Goal: Information Seeking & Learning: Check status

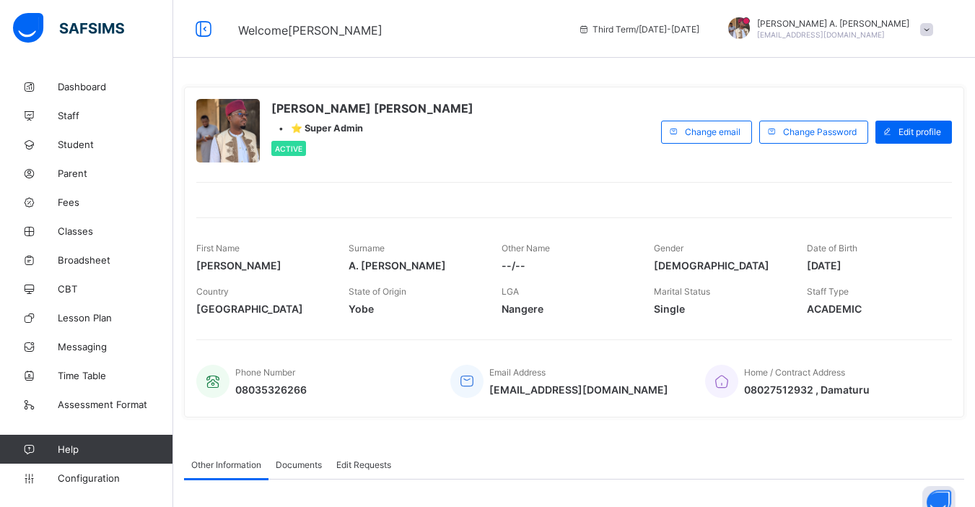
scroll to position [217910, 0]
click at [84, 147] on span "Student" at bounding box center [115, 145] width 115 height 12
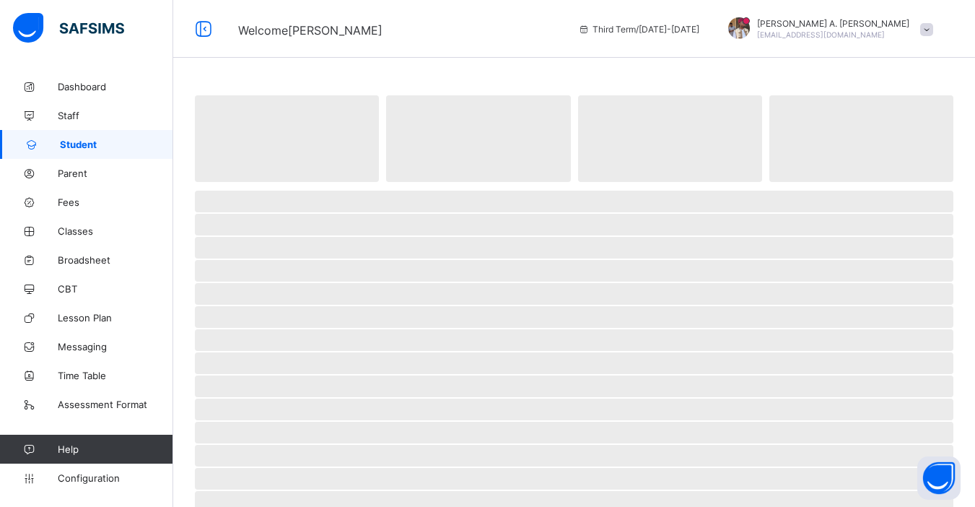
click at [354, 71] on div "‌ ‌ ‌ ‌ ‌ ‌ ‌ ‌ ‌ ‌ ‌ ‌ ‌ ‌ ‌ ‌ ‌ ‌ ‌ ‌ ‌ ‌ ‌ ‌ ‌ ‌ ‌ ‌ ‌" at bounding box center [574, 394] width 802 height 788
click at [189, 105] on div "‌ ‌ ‌ ‌ ‌ ‌ ‌ ‌ ‌ ‌ ‌ ‌ ‌ ‌ ‌ ‌ ‌ ‌ ‌ ‌ ‌ ‌ ‌ ‌ ‌ ‌ ‌ ‌ ‌" at bounding box center [574, 430] width 802 height 716
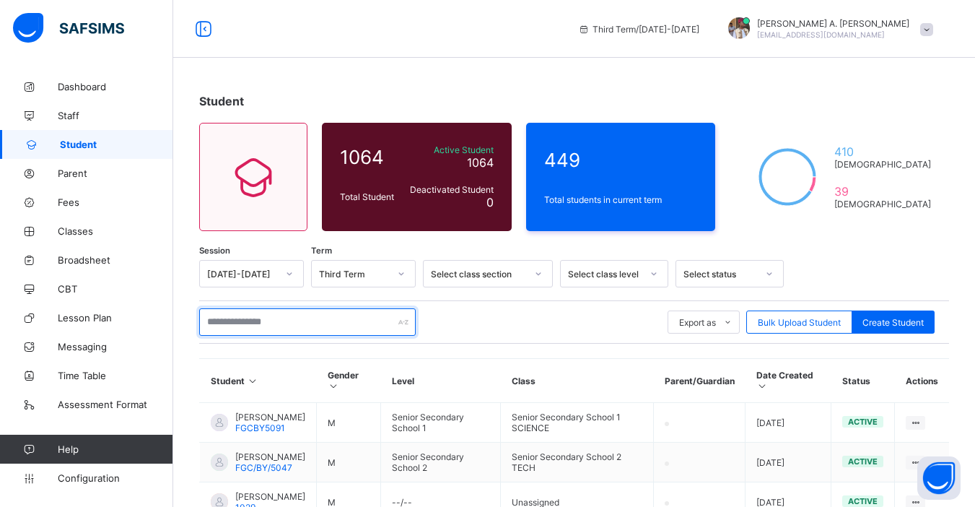
click at [284, 325] on input "text" at bounding box center [307, 321] width 217 height 27
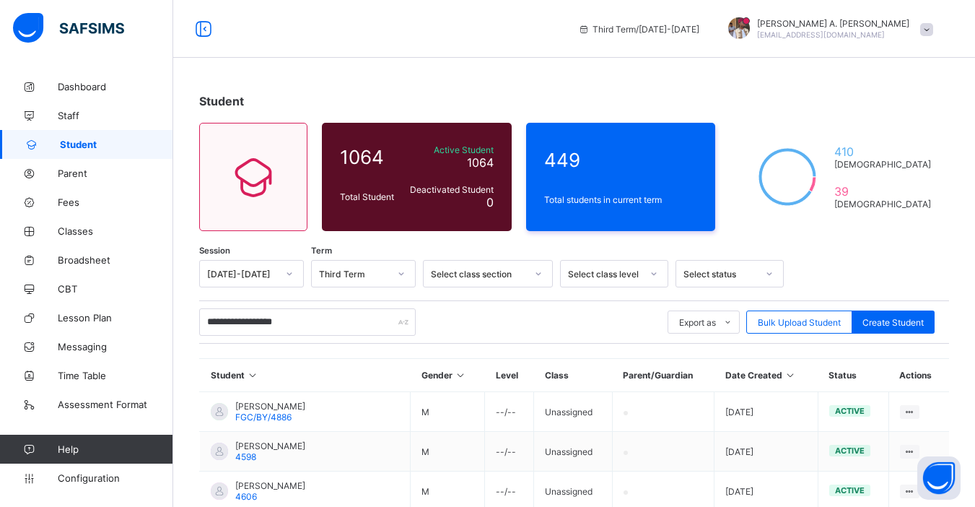
click at [471, 335] on div "**********" at bounding box center [574, 321] width 750 height 27
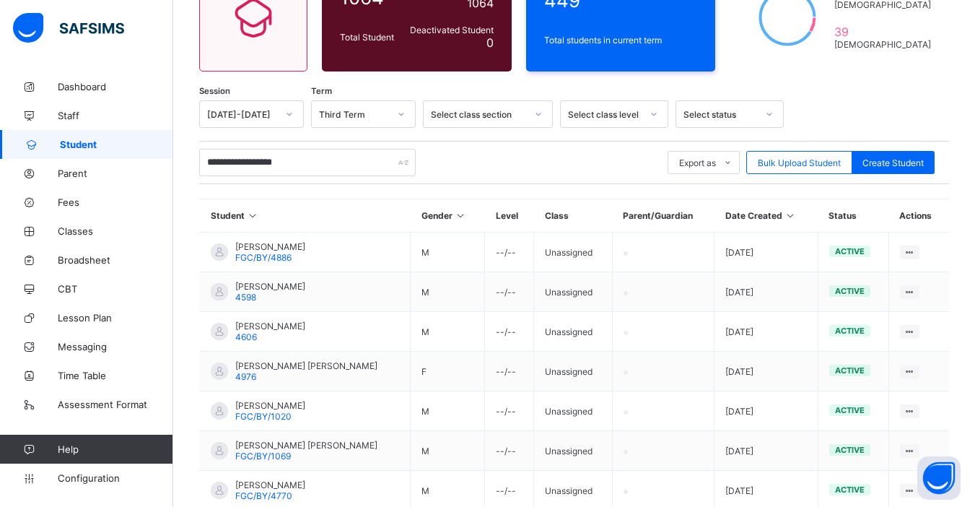
scroll to position [157, 0]
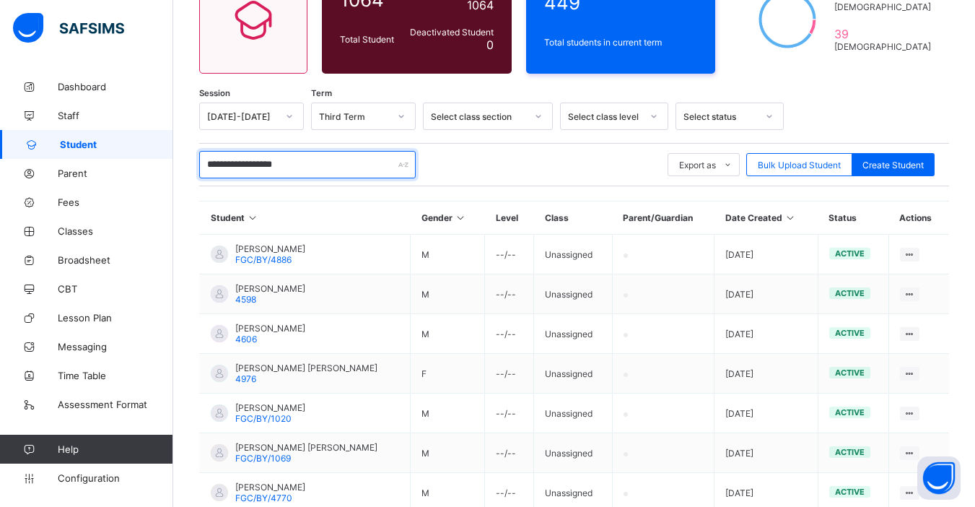
click at [287, 170] on input "**********" at bounding box center [307, 164] width 217 height 27
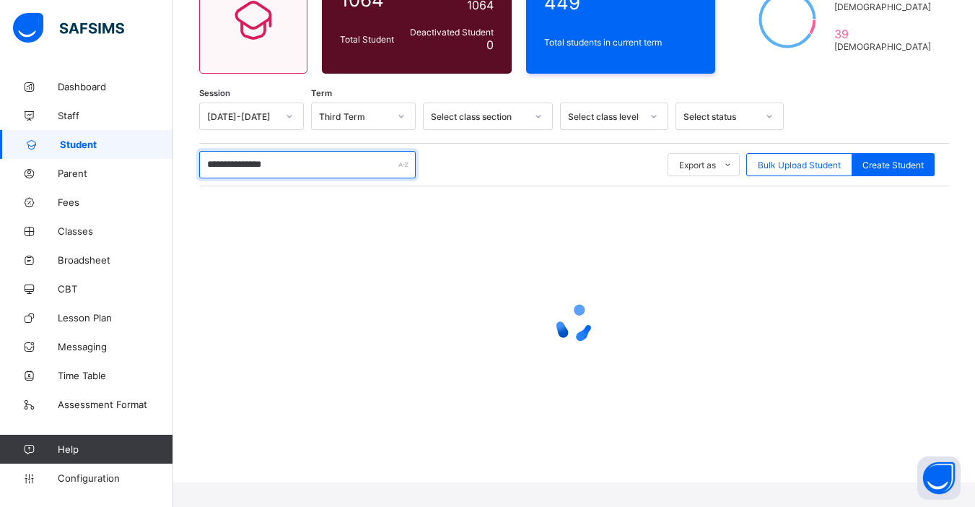
scroll to position [136, 0]
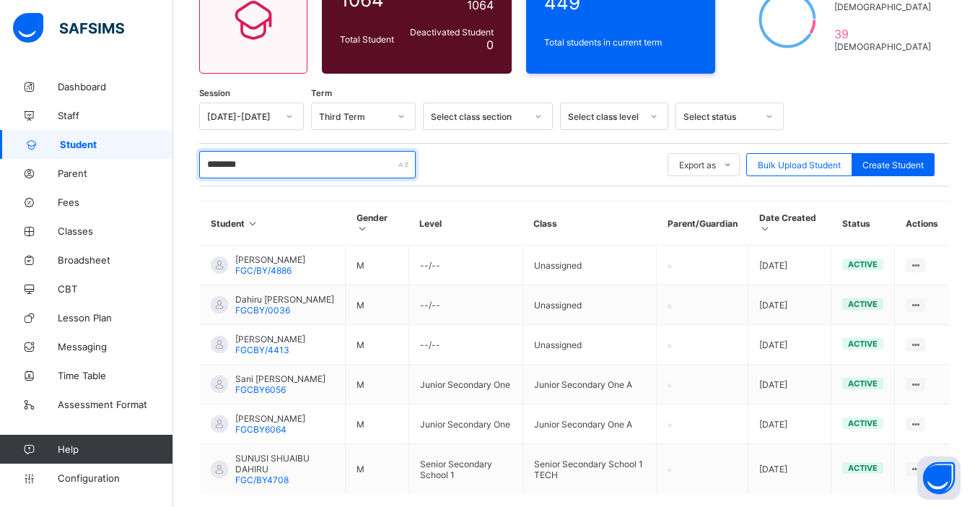
type input "******"
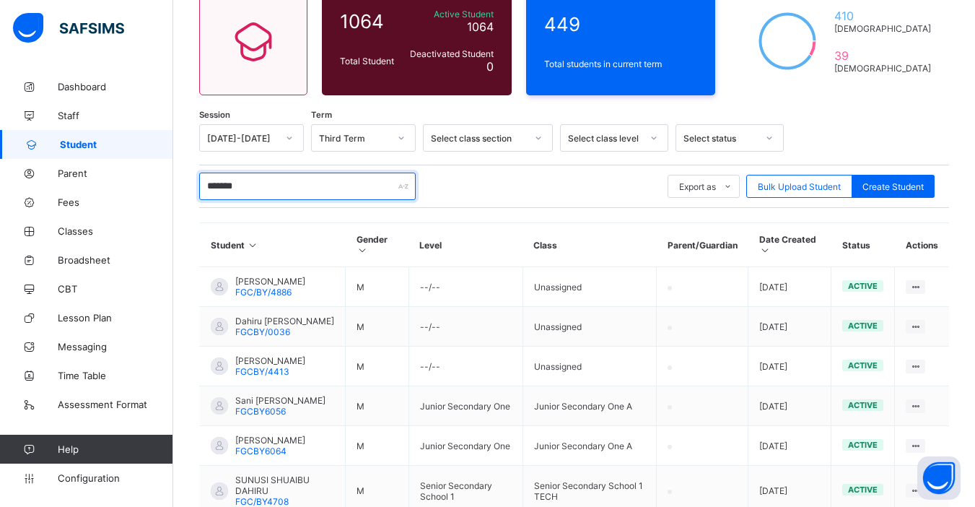
scroll to position [157, 0]
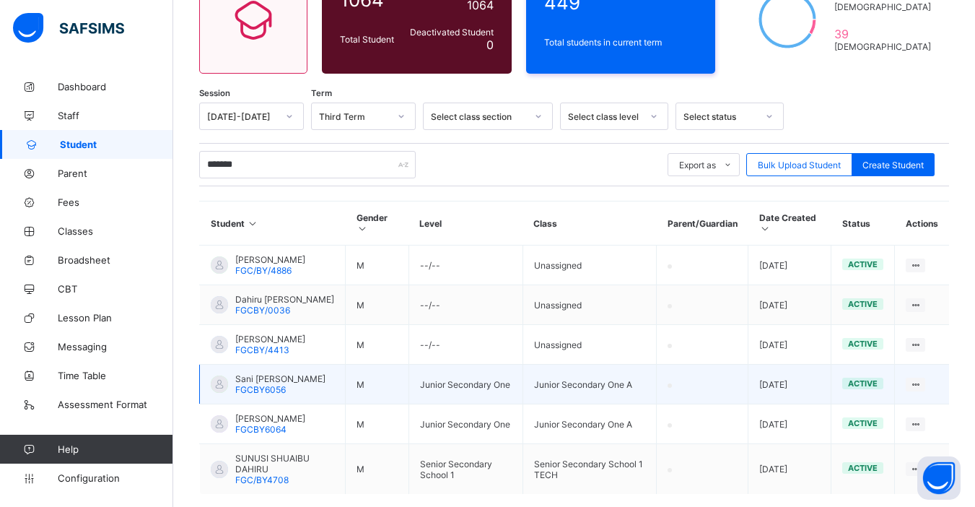
click at [295, 384] on span "Sani [PERSON_NAME]" at bounding box center [280, 378] width 90 height 11
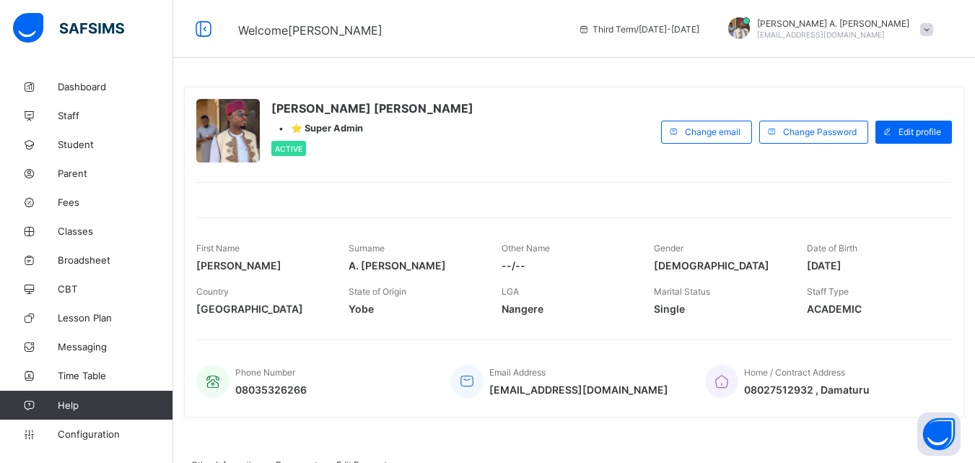
scroll to position [217954, 0]
click at [84, 143] on span "Student" at bounding box center [115, 145] width 115 height 12
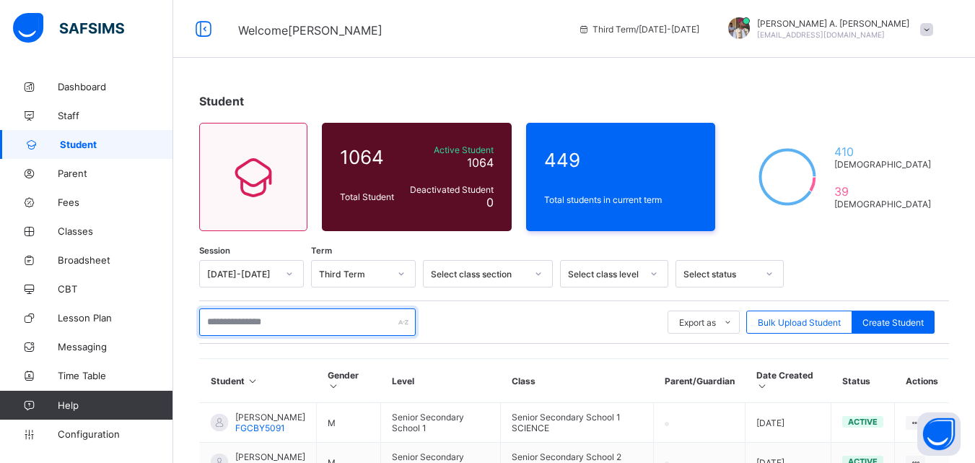
click at [278, 323] on input "text" at bounding box center [307, 321] width 217 height 27
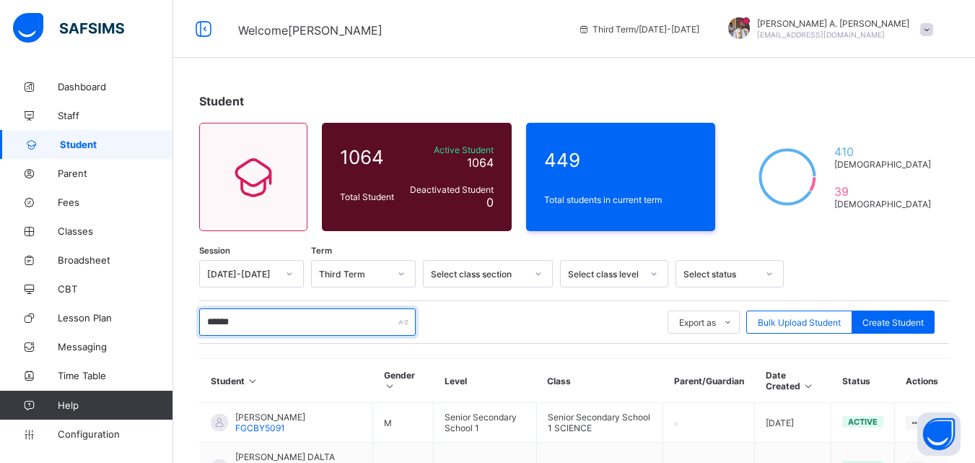
type input "******"
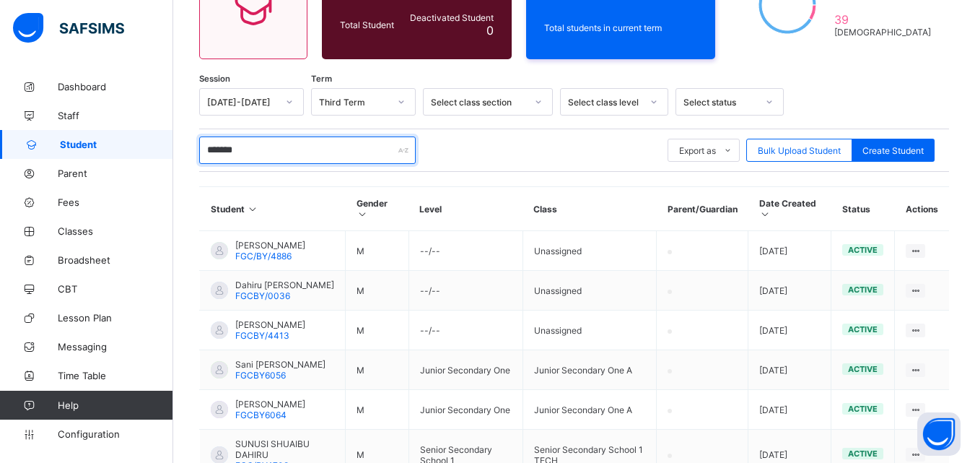
scroll to position [189, 0]
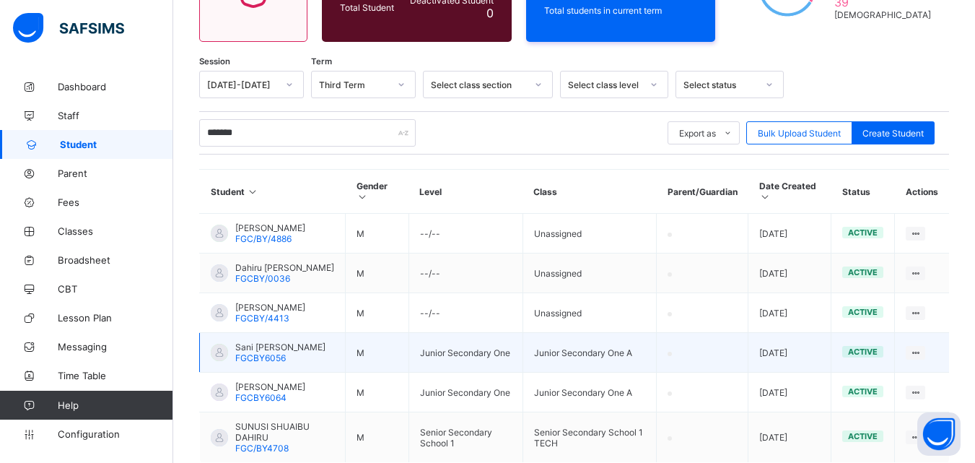
click at [272, 352] on span "Sani [PERSON_NAME]" at bounding box center [280, 346] width 90 height 11
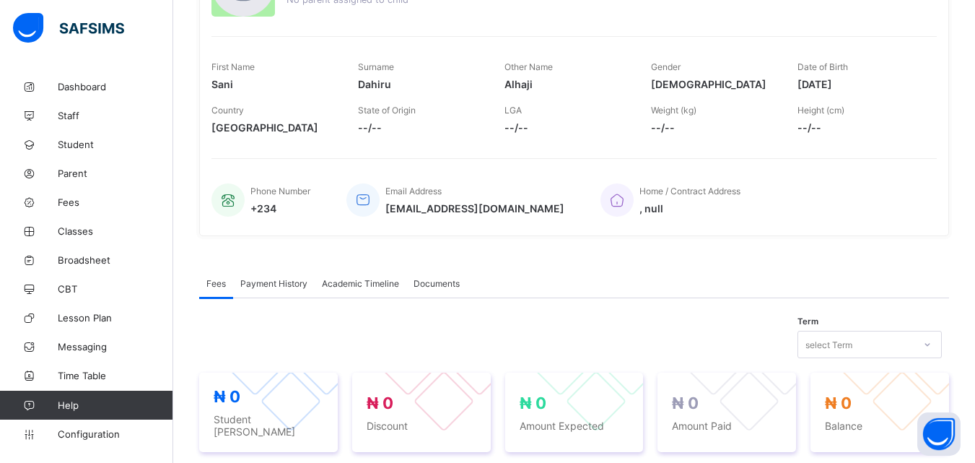
click at [265, 247] on div "Sani Alhaji Dahiru FGCBY6056 • Junior Secondary One, A No parent assigned to ch…" at bounding box center [574, 88] width 750 height 317
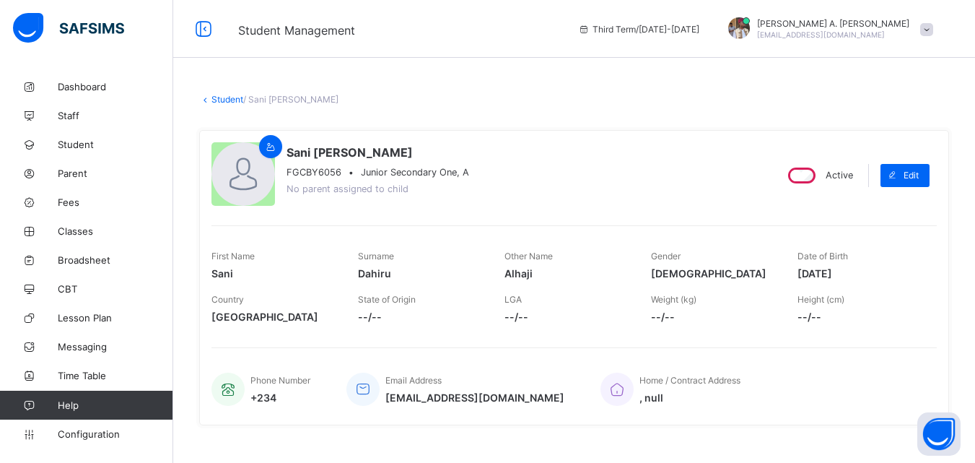
click at [561, 189] on div "Sani Alhaji Dahiru FGCBY6056 • Junior Secondary One, A No parent assigned to ch…" at bounding box center [488, 175] width 552 height 66
click at [102, 256] on span "Broadsheet" at bounding box center [115, 260] width 115 height 12
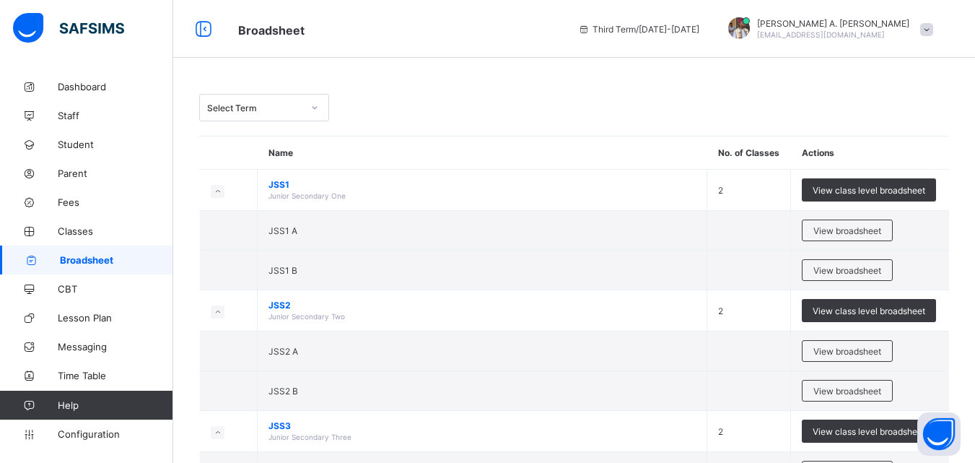
scroll to position [217954, 0]
click at [837, 236] on span "View broadsheet" at bounding box center [848, 230] width 68 height 11
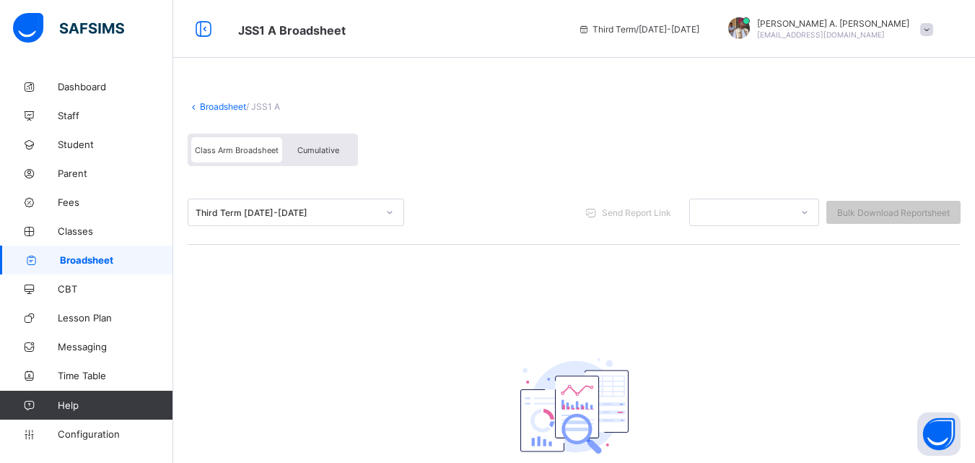
click at [310, 155] on span "Cumulative" at bounding box center [318, 150] width 42 height 10
